Goal: Communication & Community: Connect with others

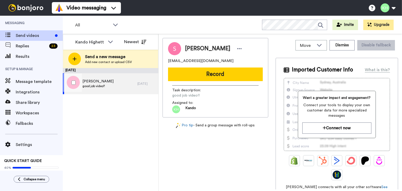
drag, startPoint x: 0, startPoint y: 0, endPoint x: 102, endPoint y: 92, distance: 137.4
click at [102, 92] on div "[PERSON_NAME] good job video!!" at bounding box center [100, 83] width 75 height 21
click at [106, 82] on div "[PERSON_NAME] good job video!!" at bounding box center [100, 83] width 75 height 21
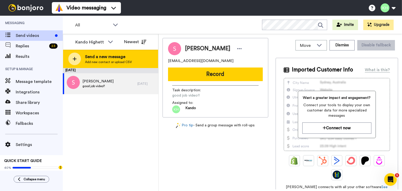
click at [110, 52] on div "Send a new message Add new contact or upload CSV" at bounding box center [110, 59] width 95 height 18
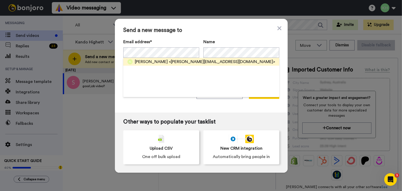
click at [181, 60] on span "<[PERSON_NAME][EMAIL_ADDRESS][DOMAIN_NAME]>" at bounding box center [222, 62] width 106 height 6
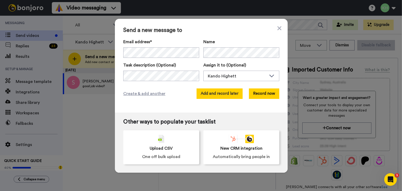
click at [222, 94] on button "Add and record later" at bounding box center [220, 94] width 46 height 10
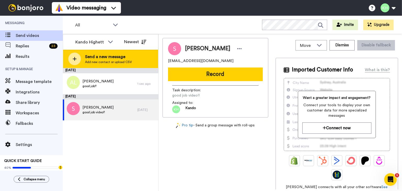
click at [113, 58] on span "Send a new message" at bounding box center [108, 57] width 47 height 6
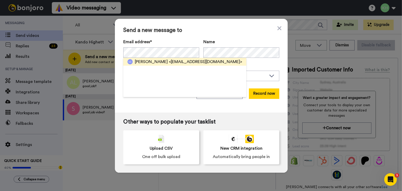
click at [176, 61] on span "<[EMAIL_ADDRESS][DOMAIN_NAME]>" at bounding box center [205, 62] width 73 height 6
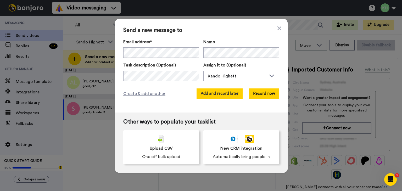
click at [207, 93] on button "Add and record later" at bounding box center [220, 94] width 46 height 10
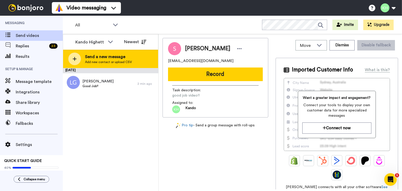
click at [91, 62] on span "Add new contact or upload CSV" at bounding box center [108, 62] width 47 height 4
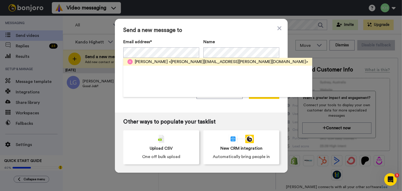
click at [181, 61] on span "<[PERSON_NAME][EMAIL_ADDRESS][PERSON_NAME][DOMAIN_NAME]>" at bounding box center [238, 62] width 139 height 6
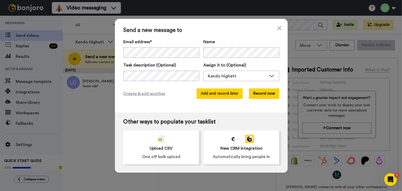
click at [207, 96] on button "Add and record later" at bounding box center [220, 94] width 46 height 10
